Goal: Navigation & Orientation: Understand site structure

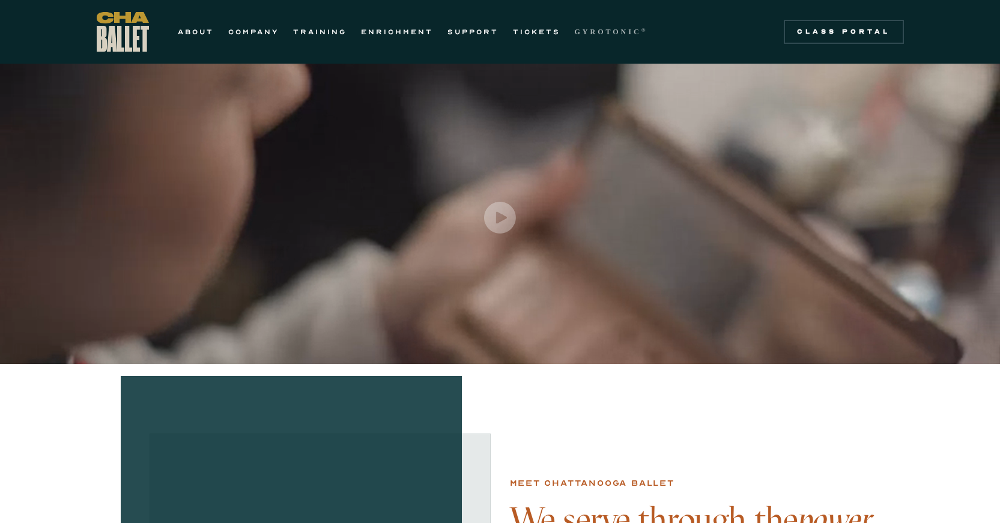
click at [592, 32] on strong "GYROTONIC" at bounding box center [608, 32] width 67 height 8
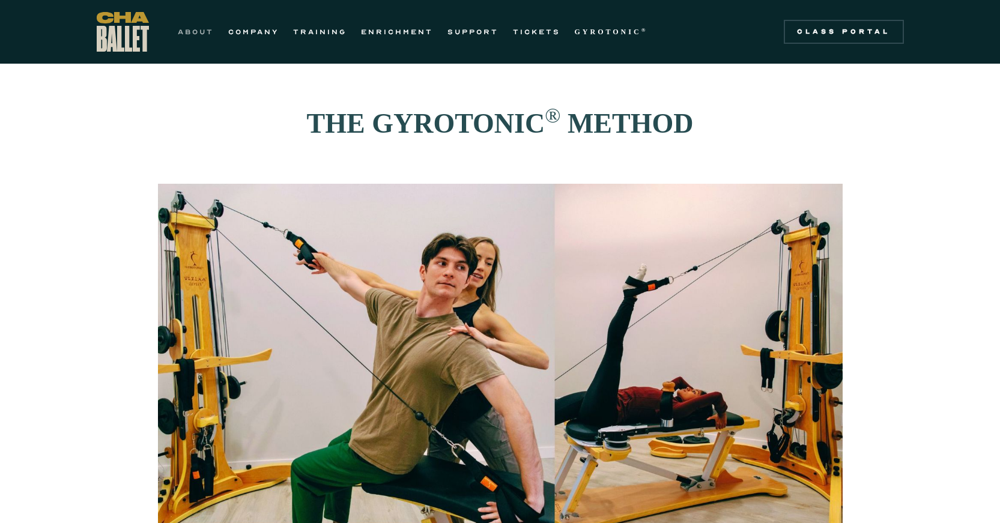
click at [186, 29] on link "ABOUT" at bounding box center [196, 32] width 36 height 14
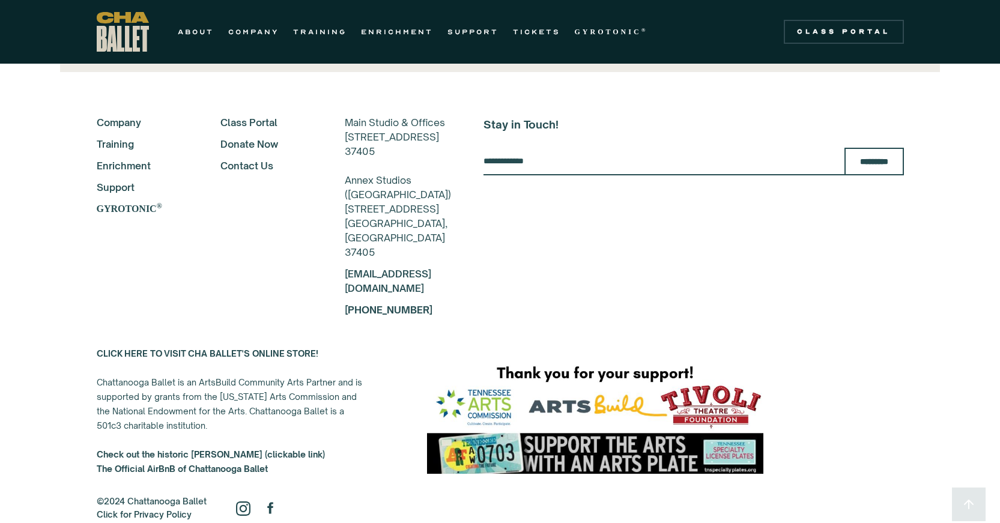
scroll to position [2828, 0]
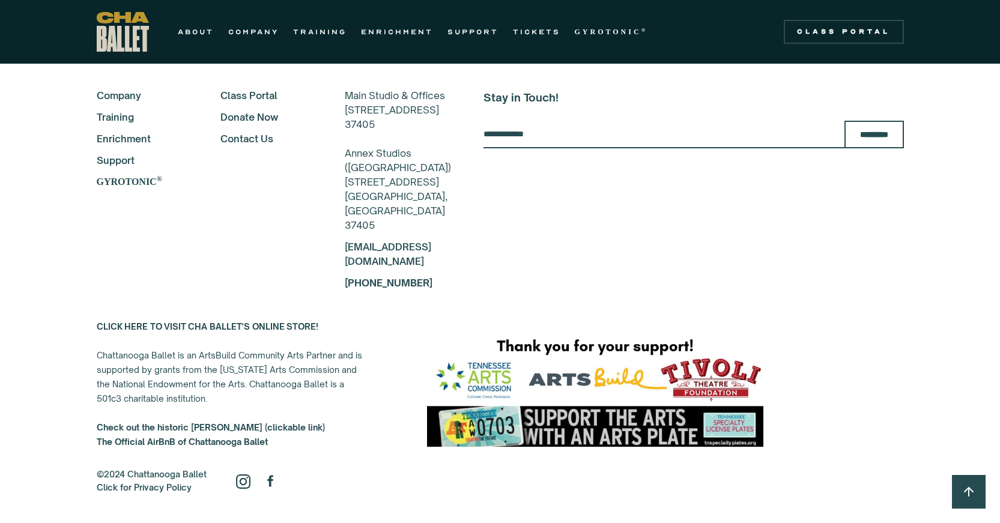
click at [163, 323] on strong "CLICK HERE TO VISIT CHA BALLET'S ONLINE STORE!" at bounding box center [208, 326] width 222 height 10
click at [206, 425] on strong "Check out the historic [PERSON_NAME] (clickable link)" at bounding box center [211, 427] width 228 height 10
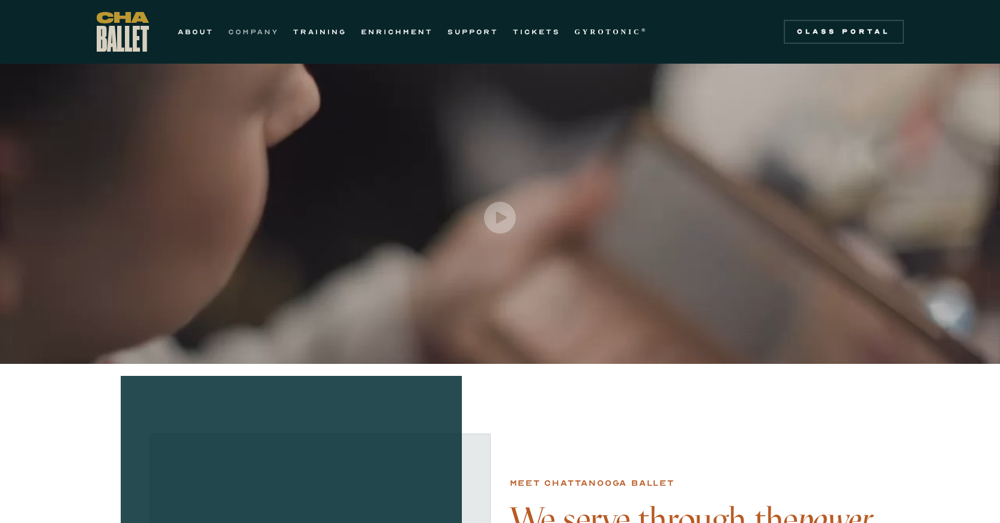
click at [249, 29] on link "COMPANY" at bounding box center [253, 32] width 50 height 14
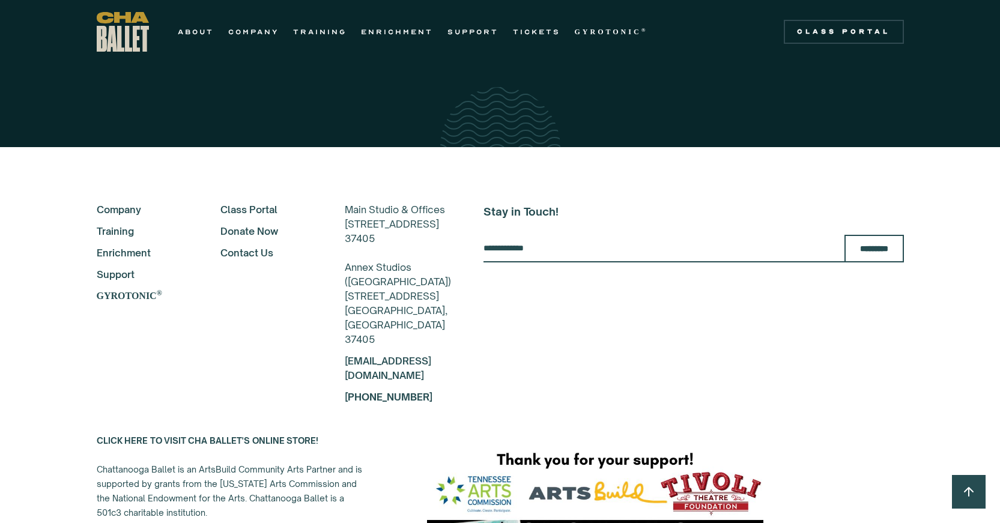
scroll to position [3064, 0]
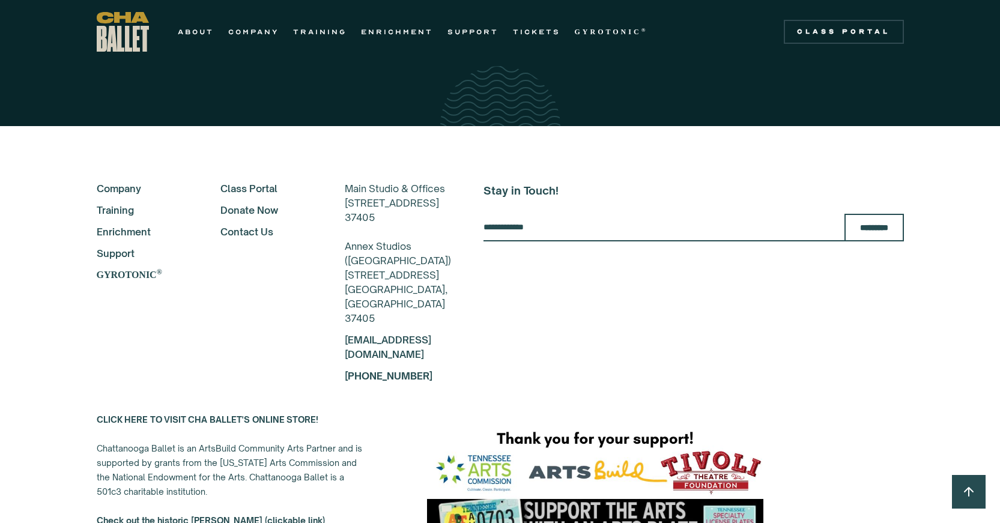
click at [241, 231] on link "Contact Us" at bounding box center [266, 232] width 92 height 14
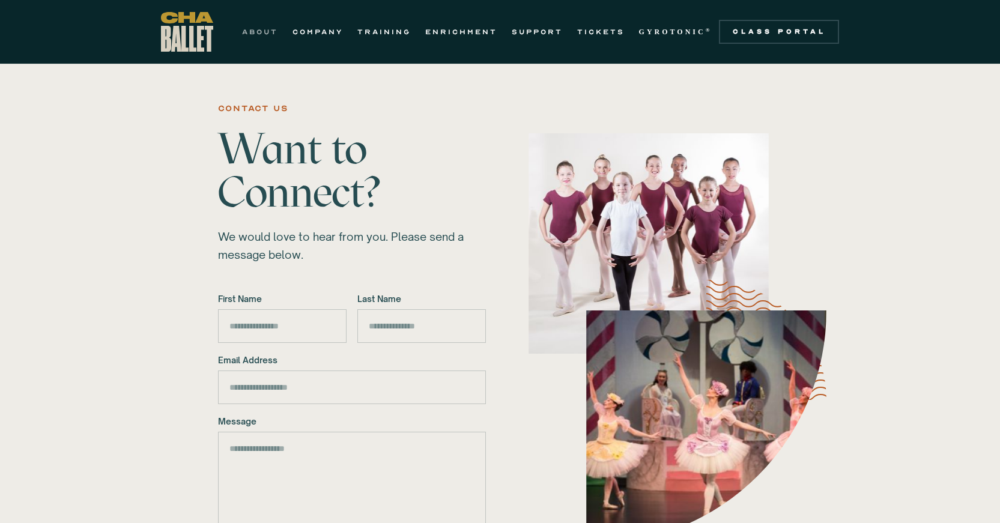
click at [259, 29] on link "ABOUT" at bounding box center [260, 32] width 36 height 14
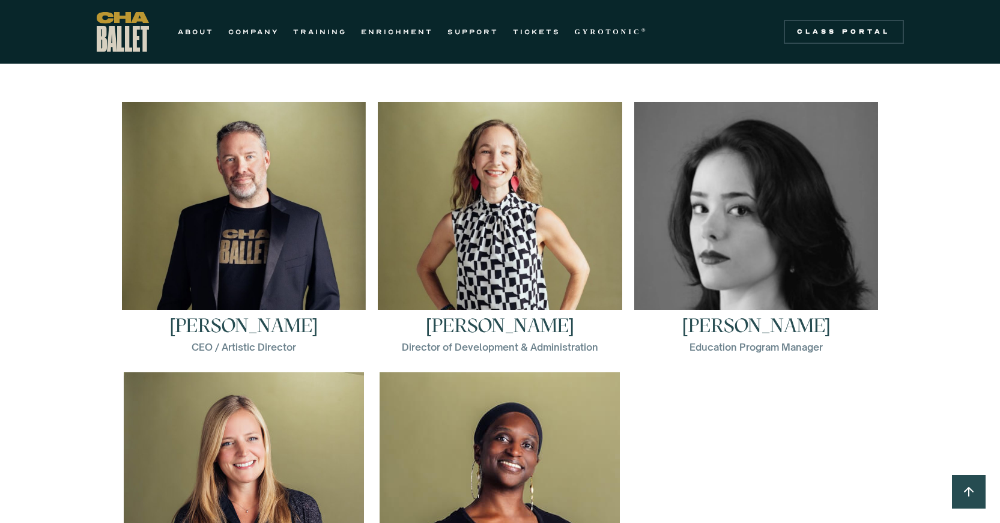
scroll to position [1682, 0]
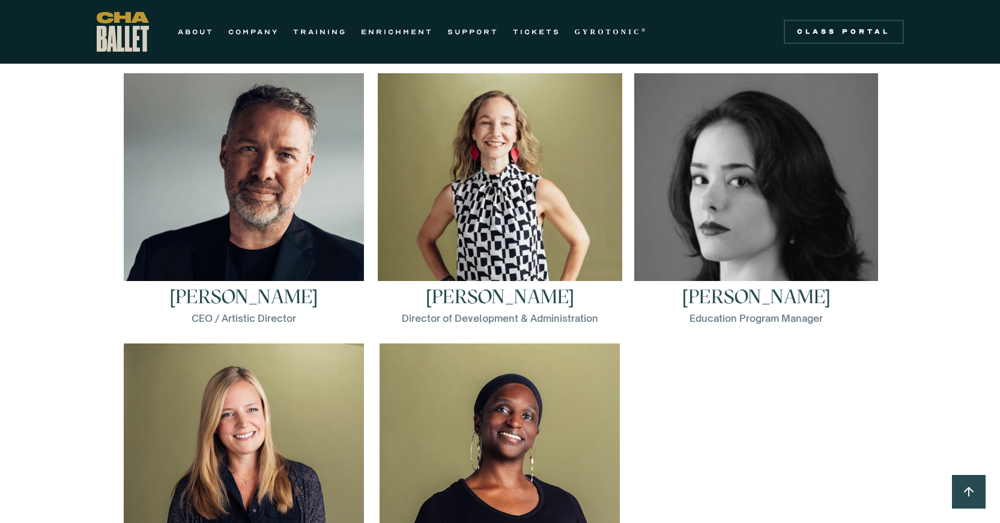
click at [231, 242] on img at bounding box center [244, 193] width 240 height 240
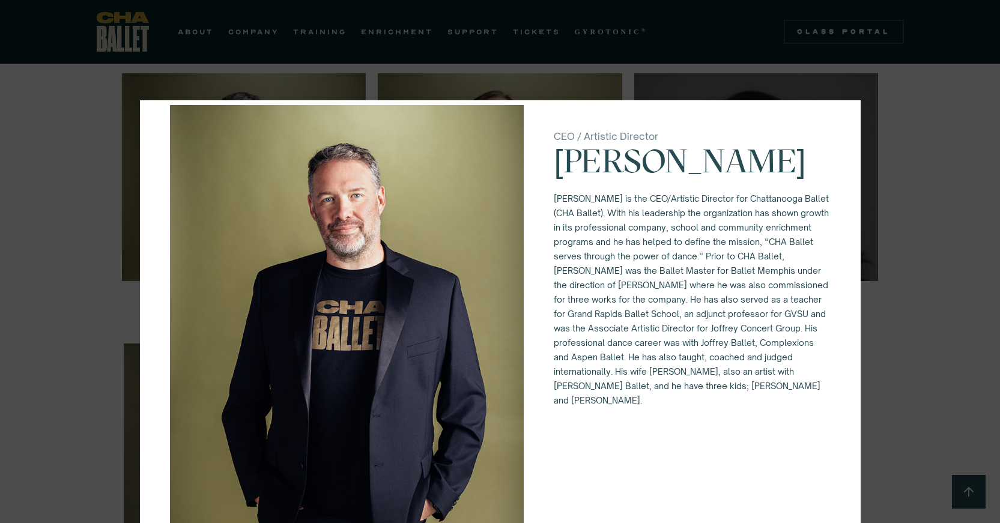
scroll to position [60, 0]
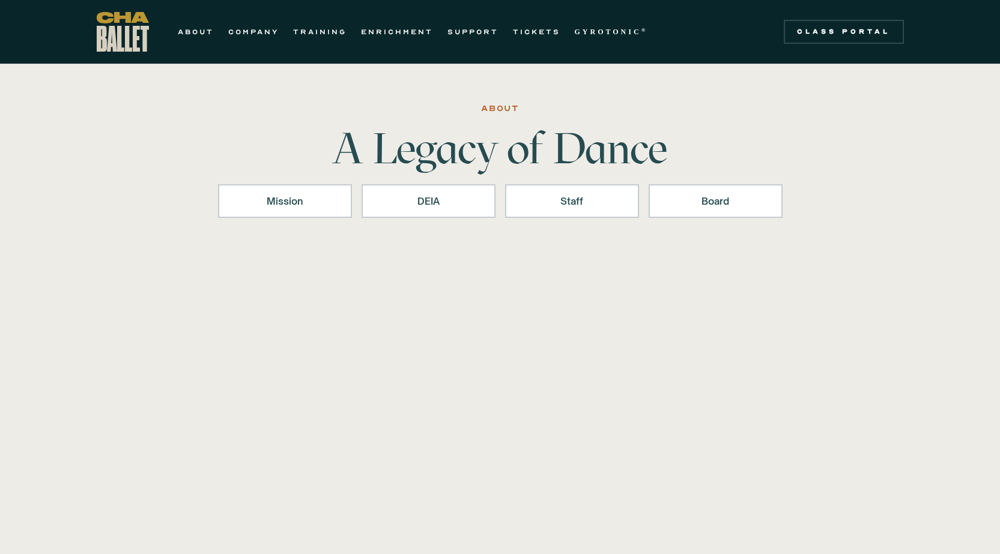
scroll to position [1682, 0]
